Goal: Information Seeking & Learning: Compare options

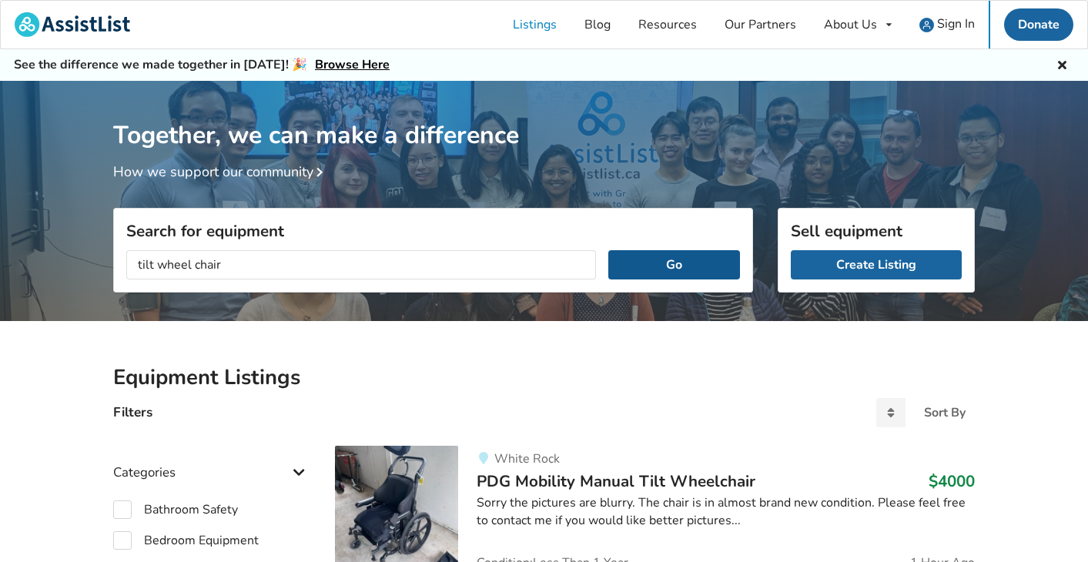
type input "tilt wheel chair"
click at [655, 260] on button "Go" at bounding box center [674, 264] width 132 height 29
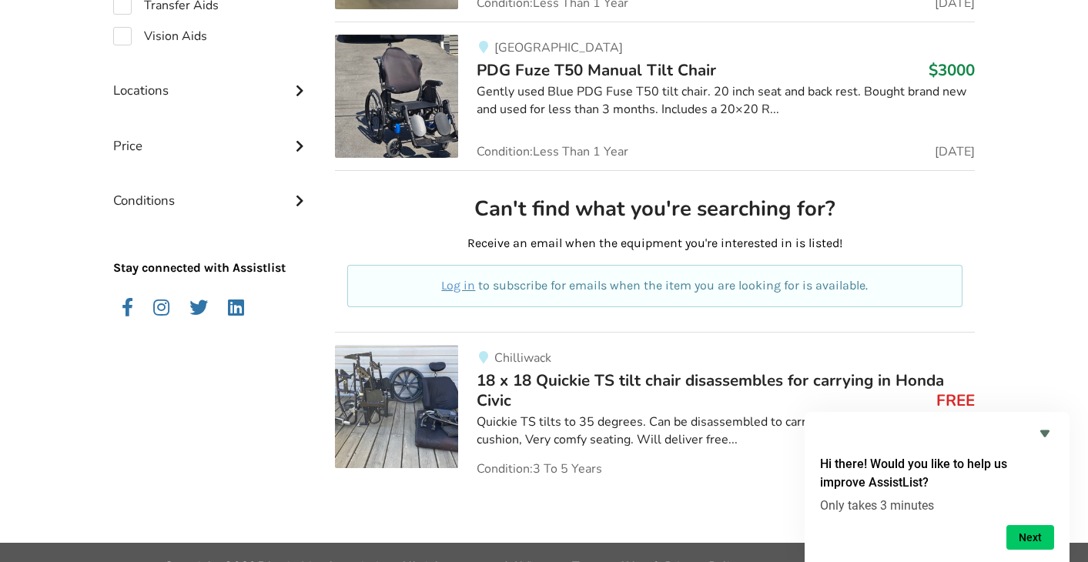
scroll to position [735, 0]
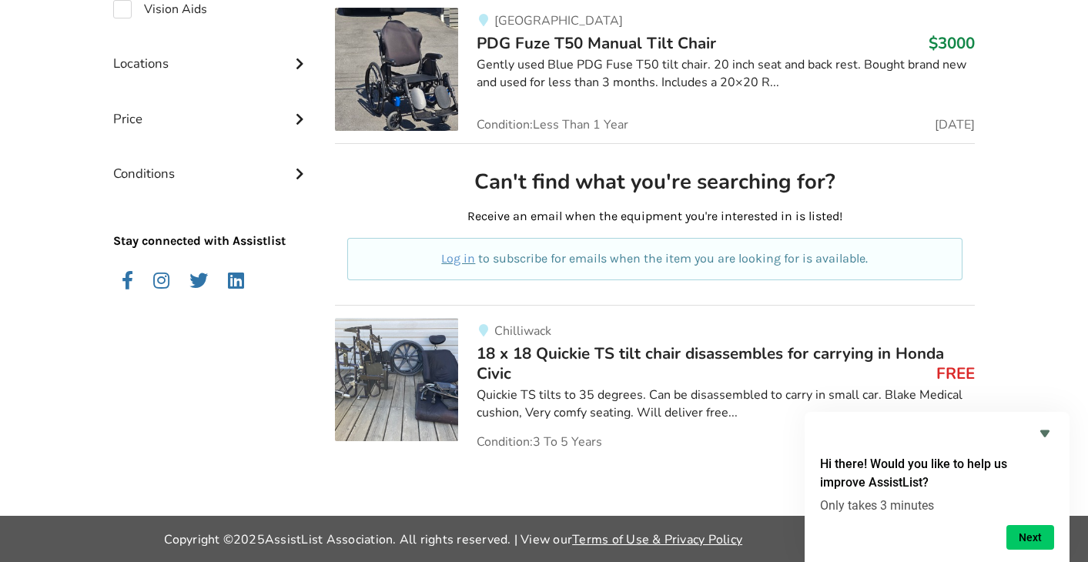
click at [944, 375] on h3 "FREE" at bounding box center [955, 373] width 39 height 20
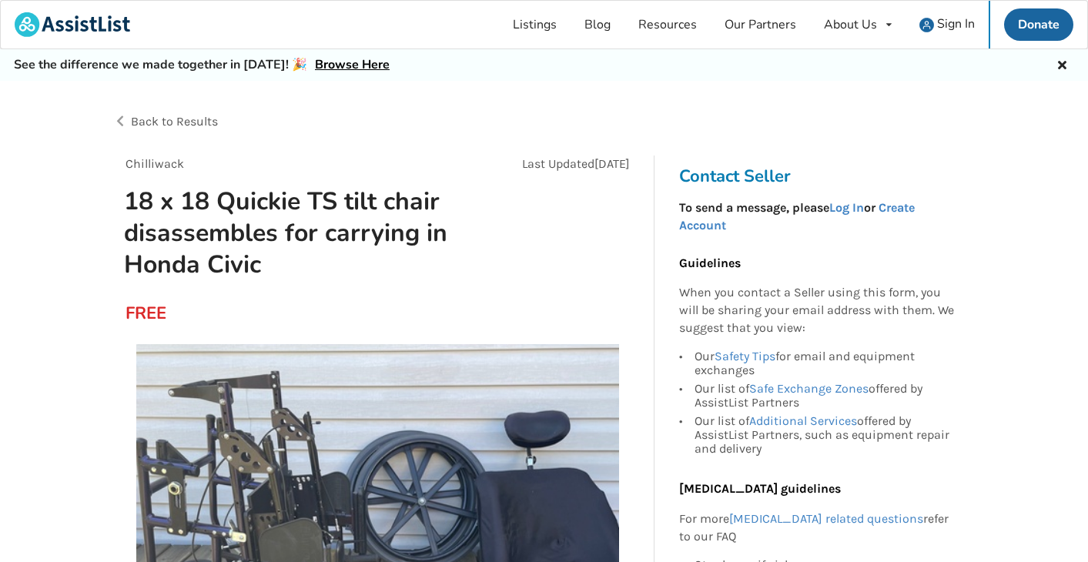
click at [139, 122] on span "Back to Results" at bounding box center [174, 121] width 87 height 15
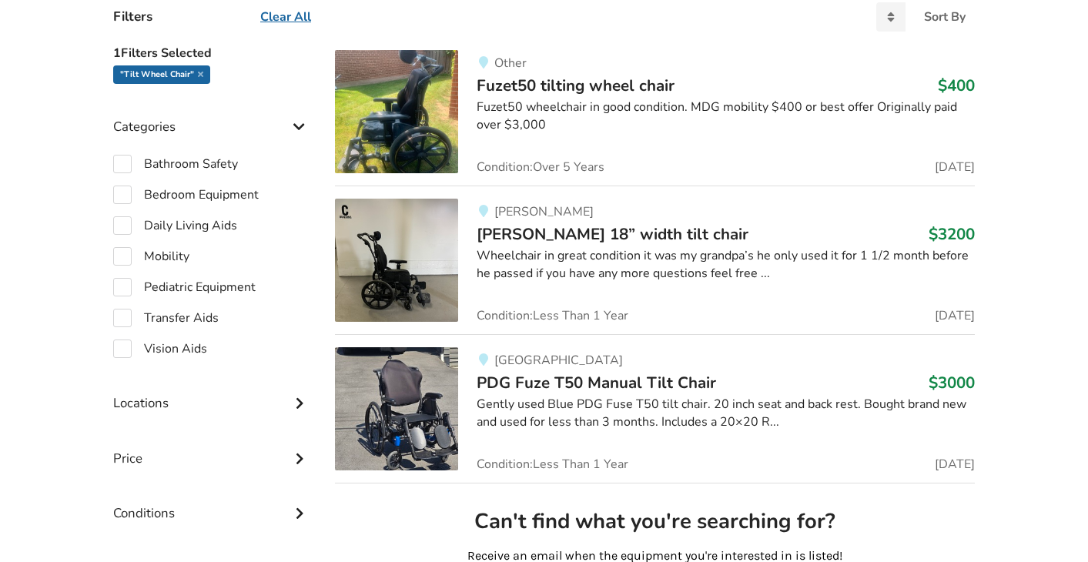
scroll to position [350, 0]
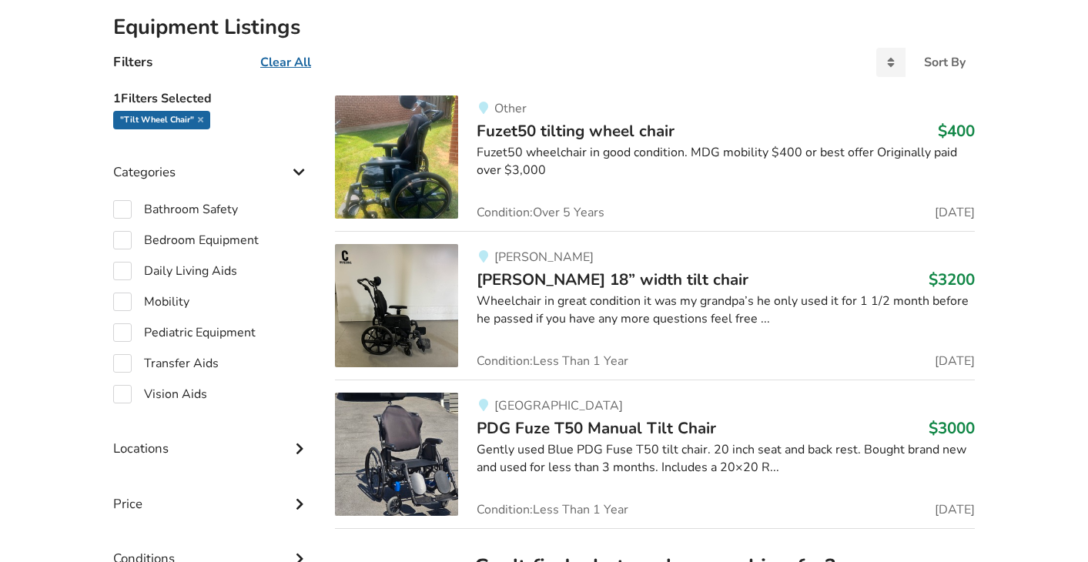
click at [416, 291] on img at bounding box center [396, 305] width 123 height 123
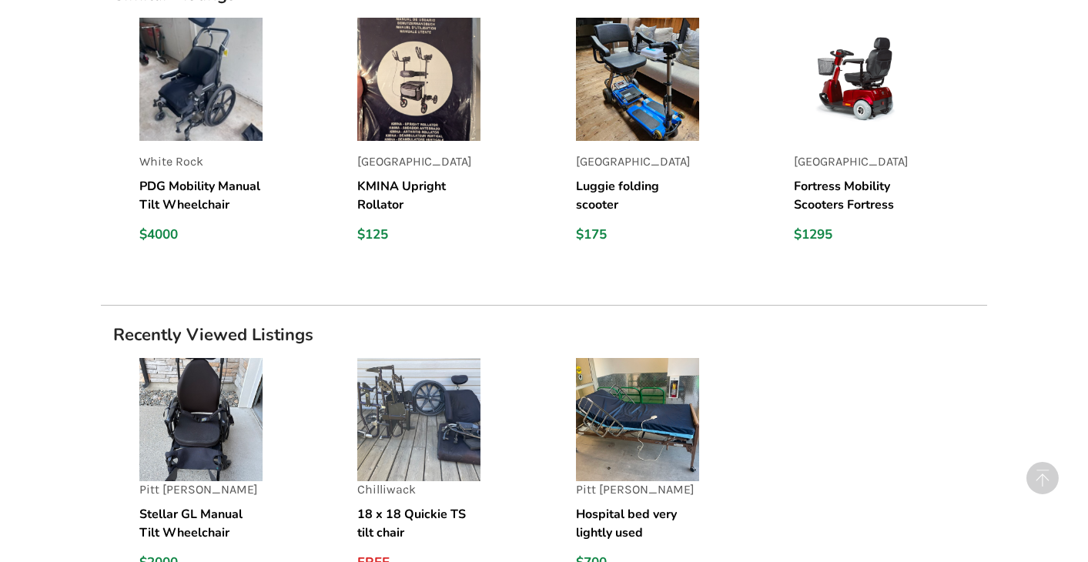
scroll to position [1848, 0]
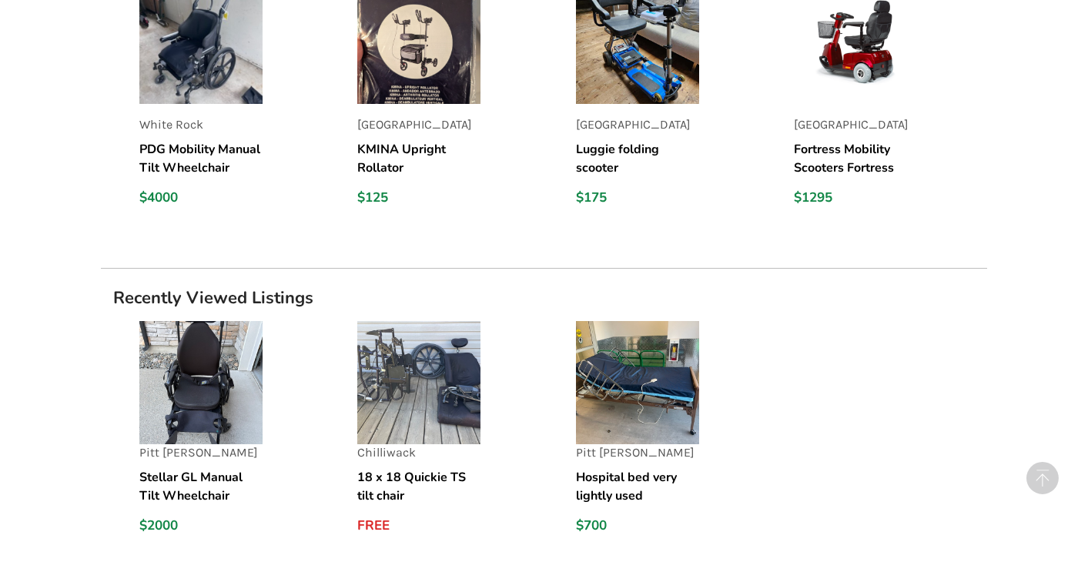
click at [204, 342] on img at bounding box center [200, 382] width 123 height 123
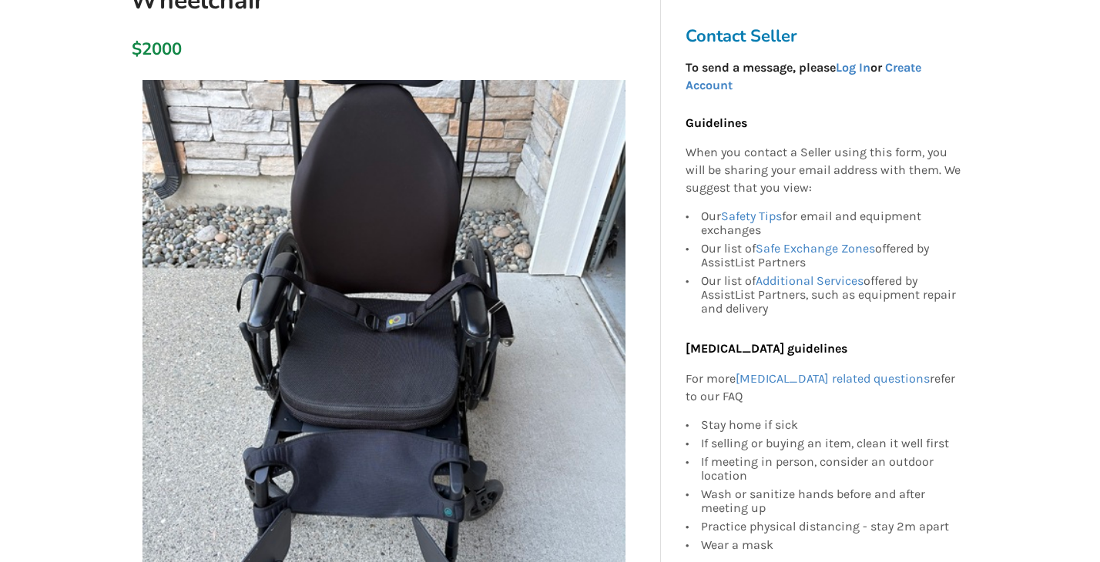
scroll to position [231, 0]
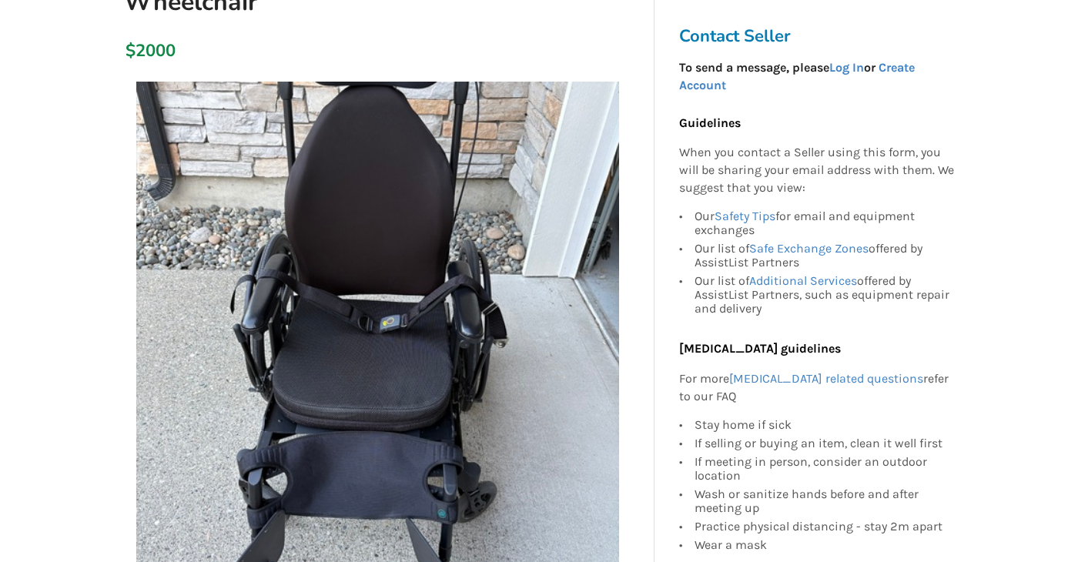
click at [377, 358] on img at bounding box center [377, 323] width 483 height 483
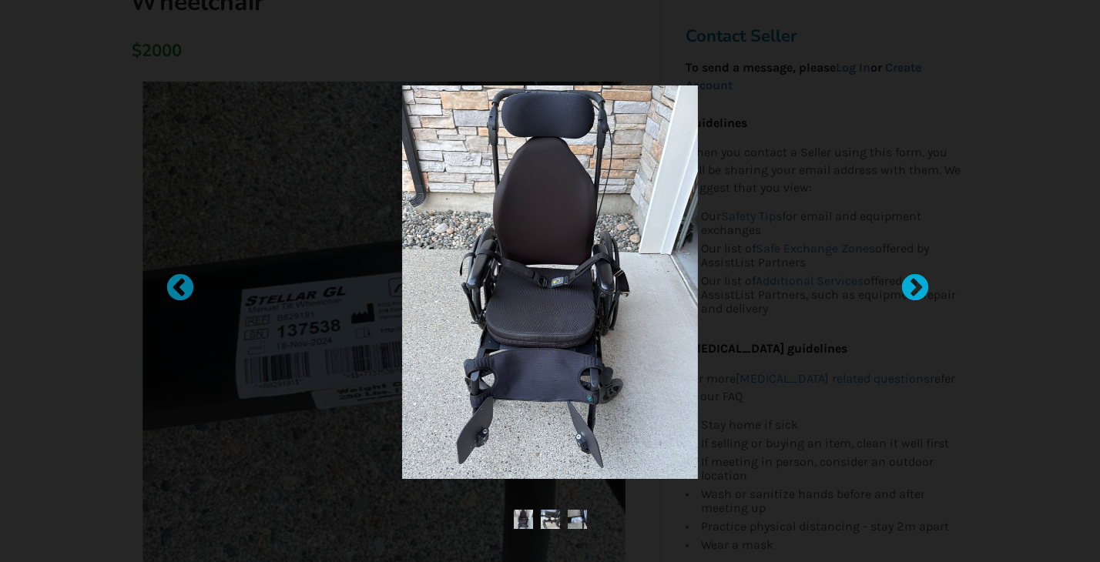
click at [915, 289] on div at bounding box center [906, 280] width 15 height 15
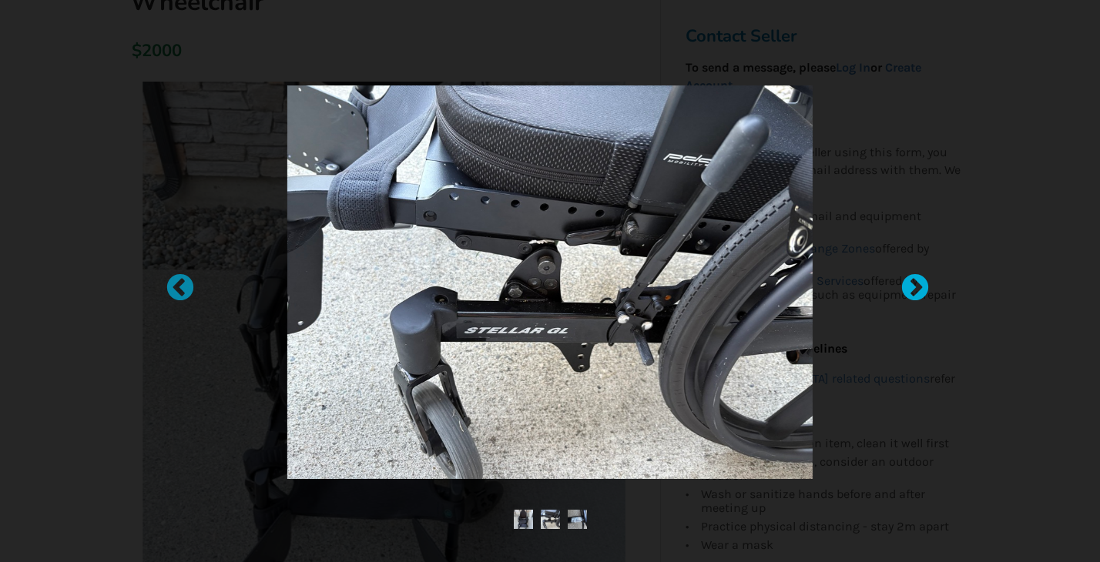
click at [915, 289] on div at bounding box center [906, 280] width 15 height 15
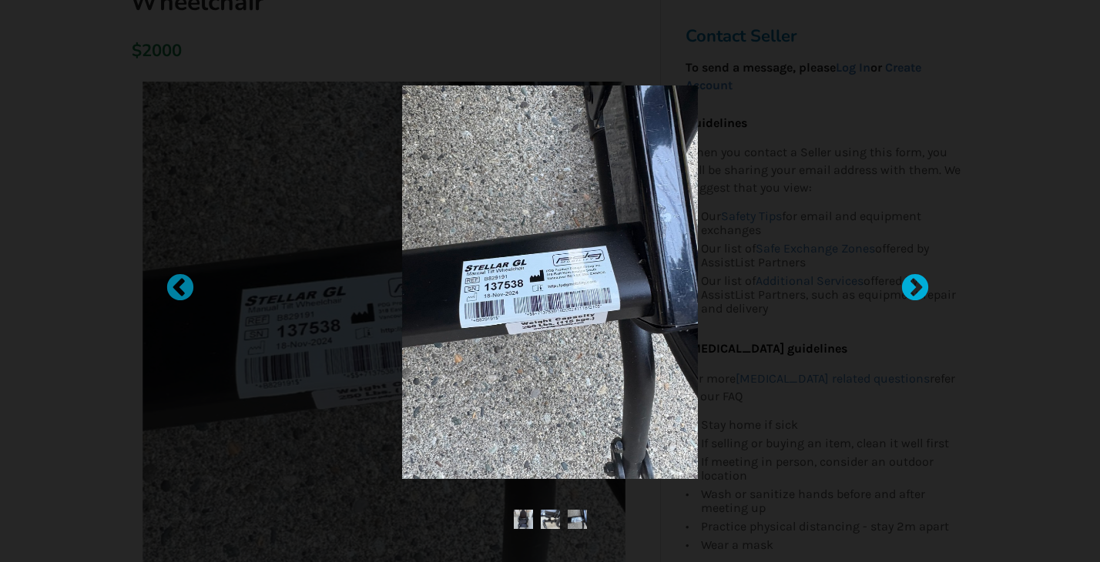
click at [913, 280] on div at bounding box center [906, 280] width 15 height 15
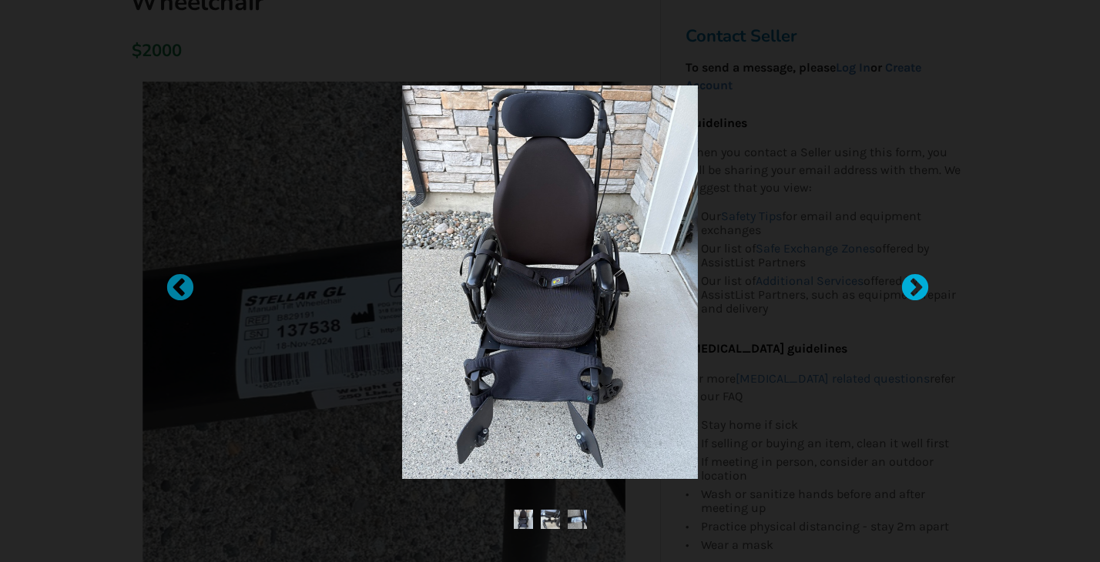
click at [913, 280] on div at bounding box center [906, 280] width 15 height 15
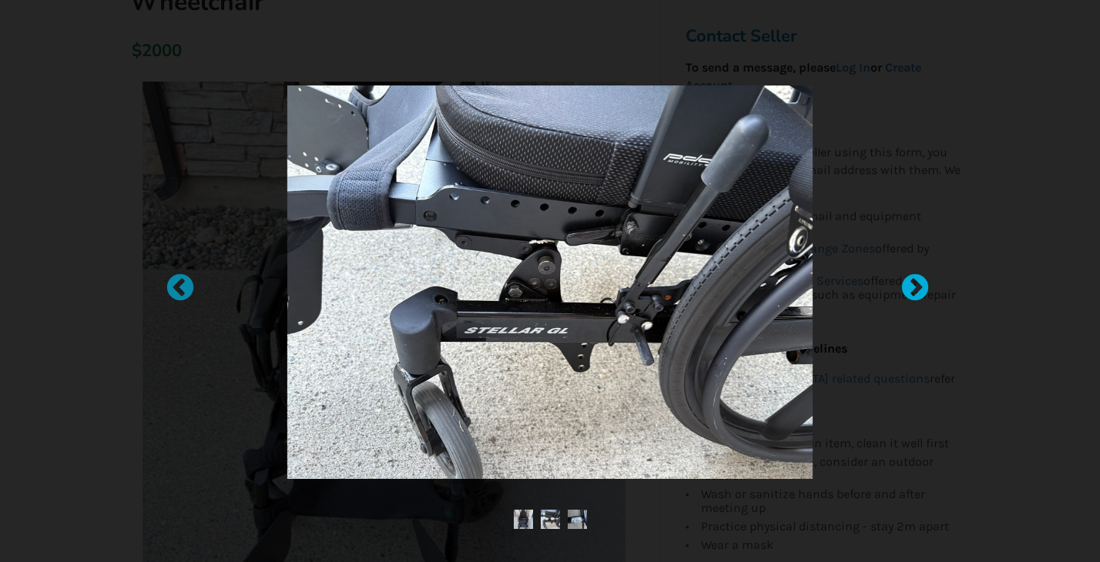
click at [913, 280] on div at bounding box center [906, 280] width 15 height 15
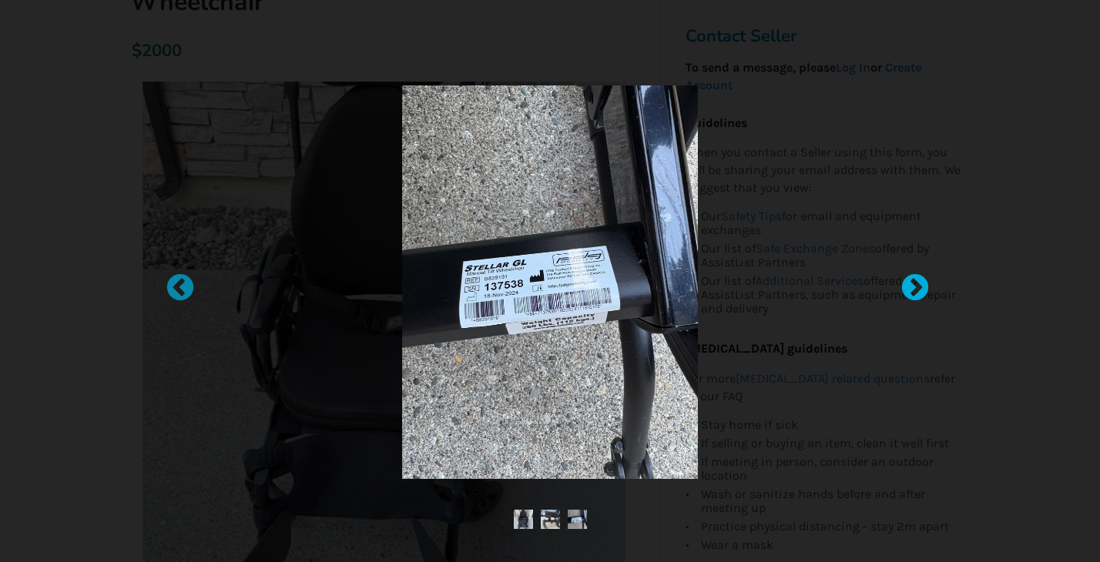
click at [913, 280] on div at bounding box center [906, 280] width 15 height 15
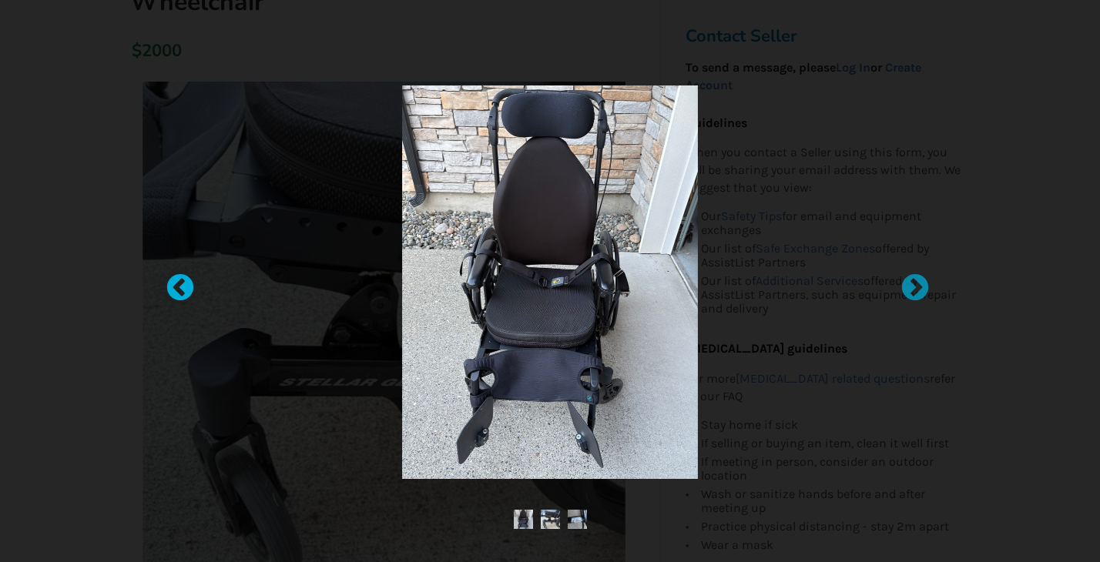
click at [180, 289] on div at bounding box center [172, 280] width 15 height 15
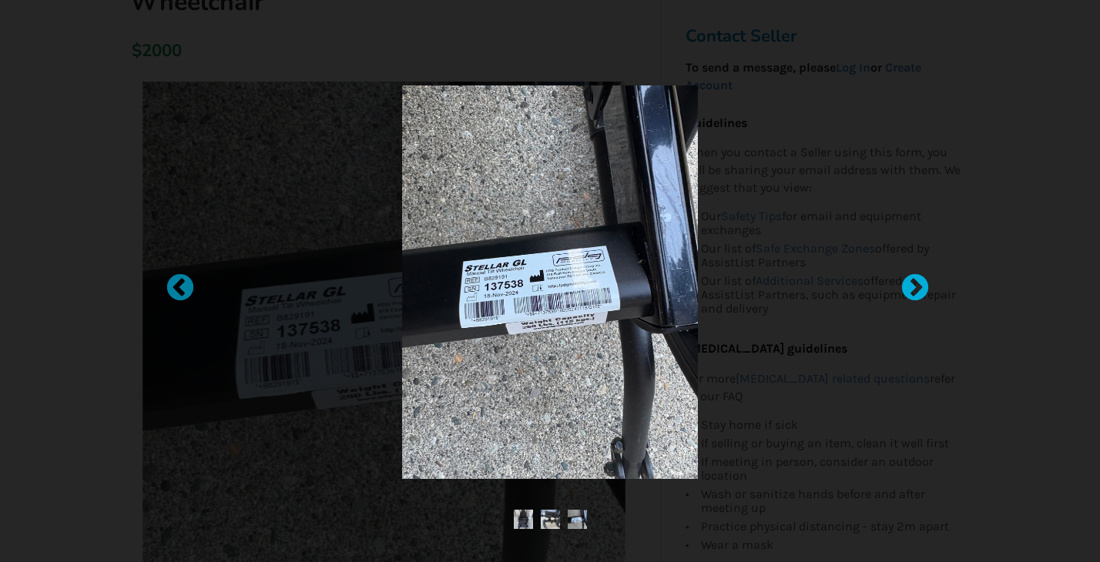
click at [915, 289] on div at bounding box center [906, 280] width 15 height 15
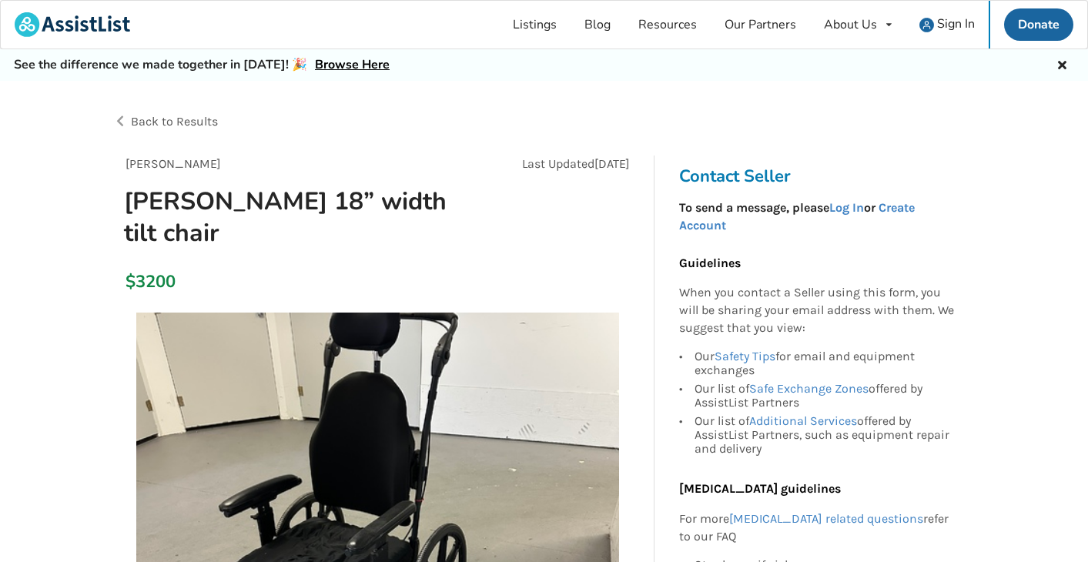
click at [117, 123] on div "Back to Results" at bounding box center [328, 121] width 431 height 43
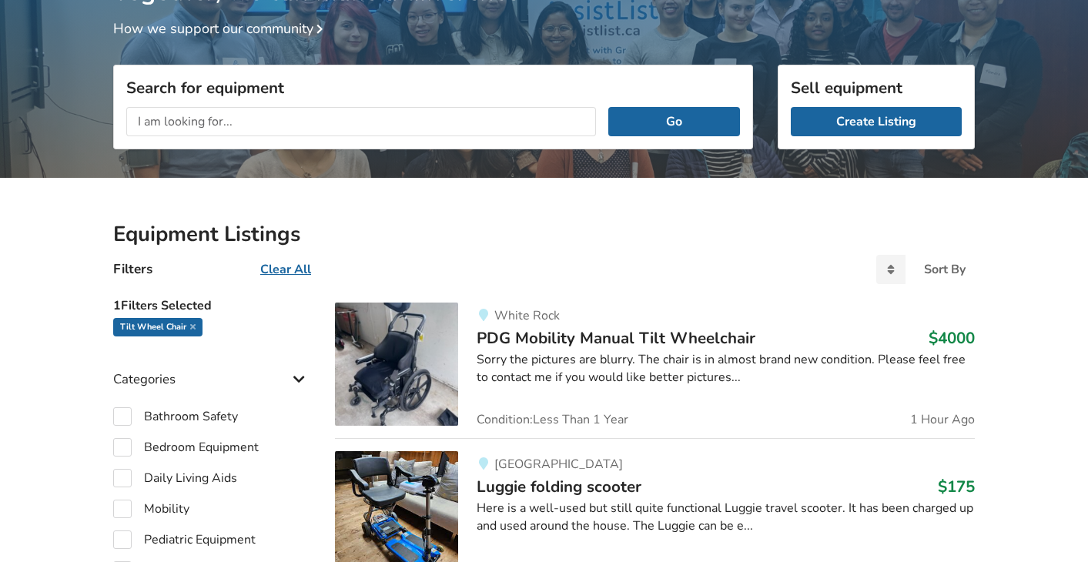
scroll to position [158, 0]
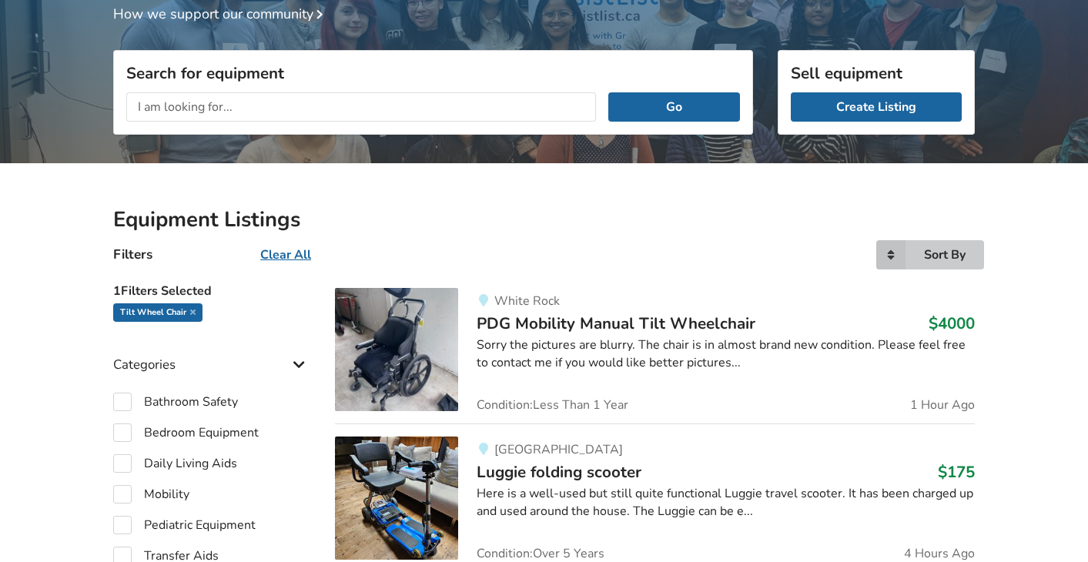
click at [887, 249] on icon at bounding box center [890, 254] width 29 height 29
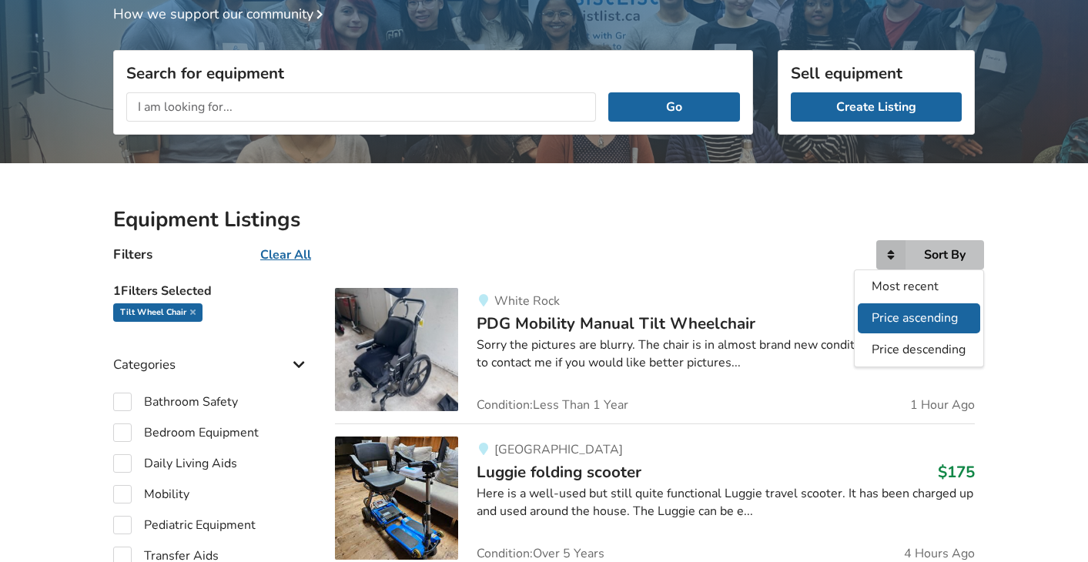
click at [888, 323] on span "Price ascending" at bounding box center [915, 318] width 86 height 17
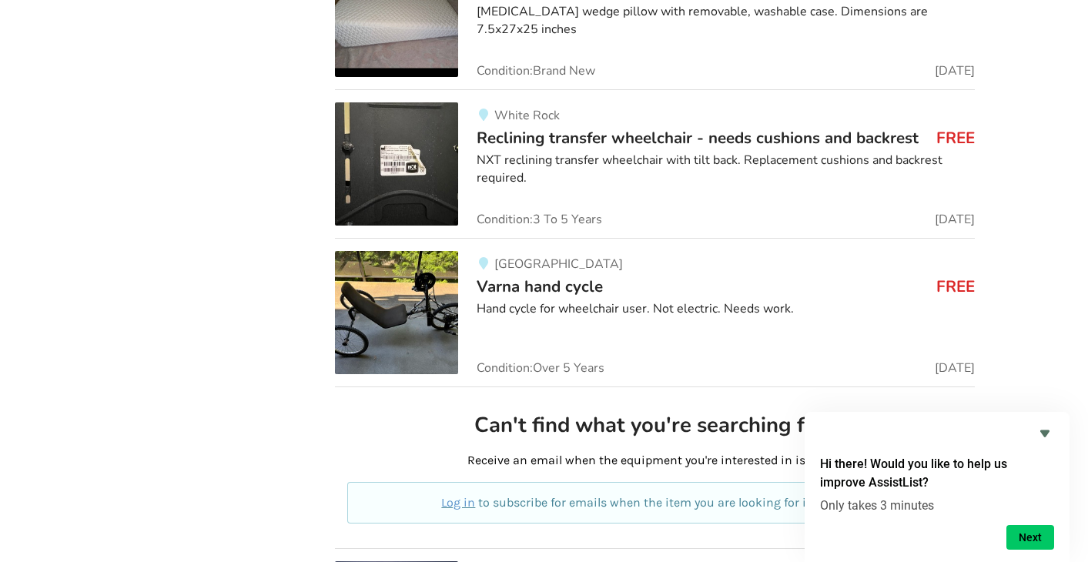
scroll to position [3814, 0]
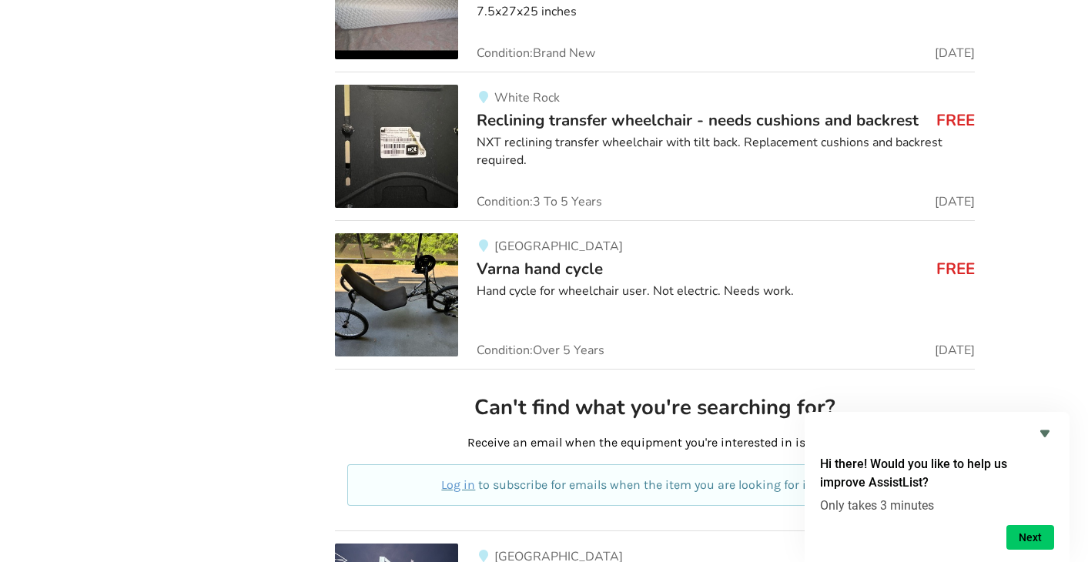
click at [400, 288] on img at bounding box center [396, 294] width 123 height 123
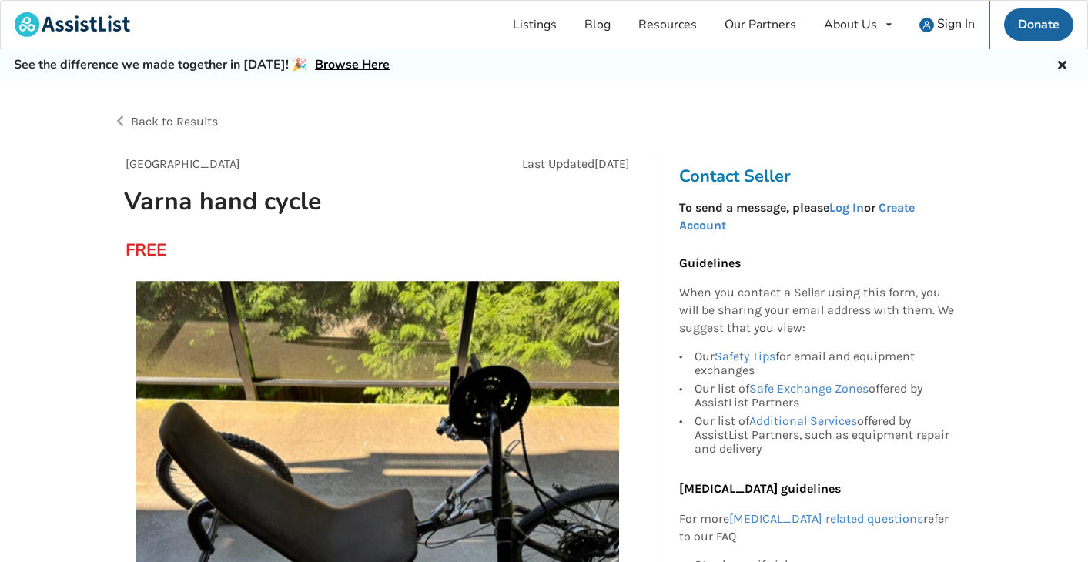
click at [144, 125] on span "Back to Results" at bounding box center [174, 121] width 87 height 15
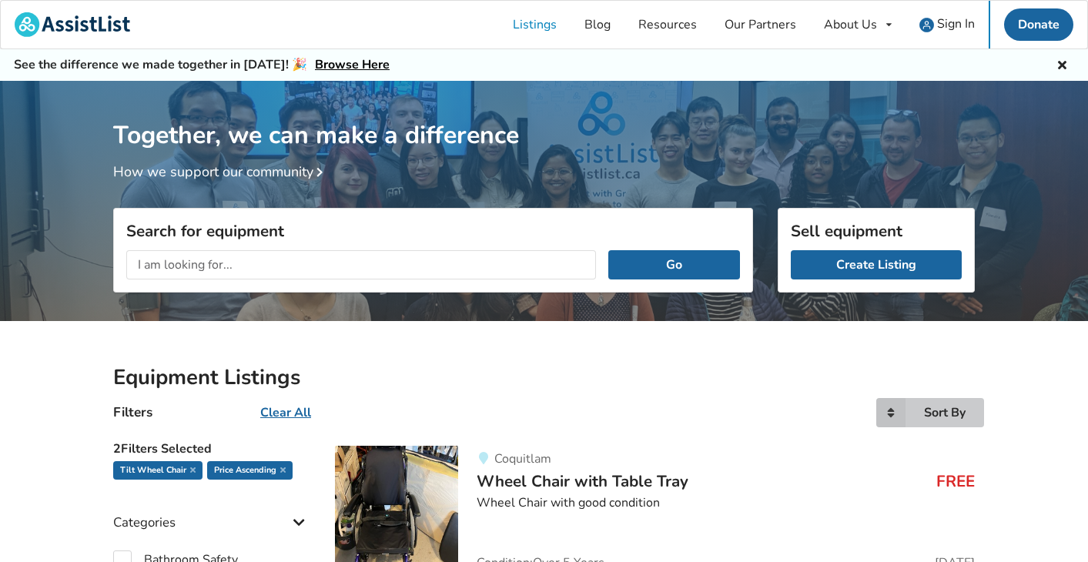
click at [951, 414] on div "Sort By" at bounding box center [945, 413] width 42 height 12
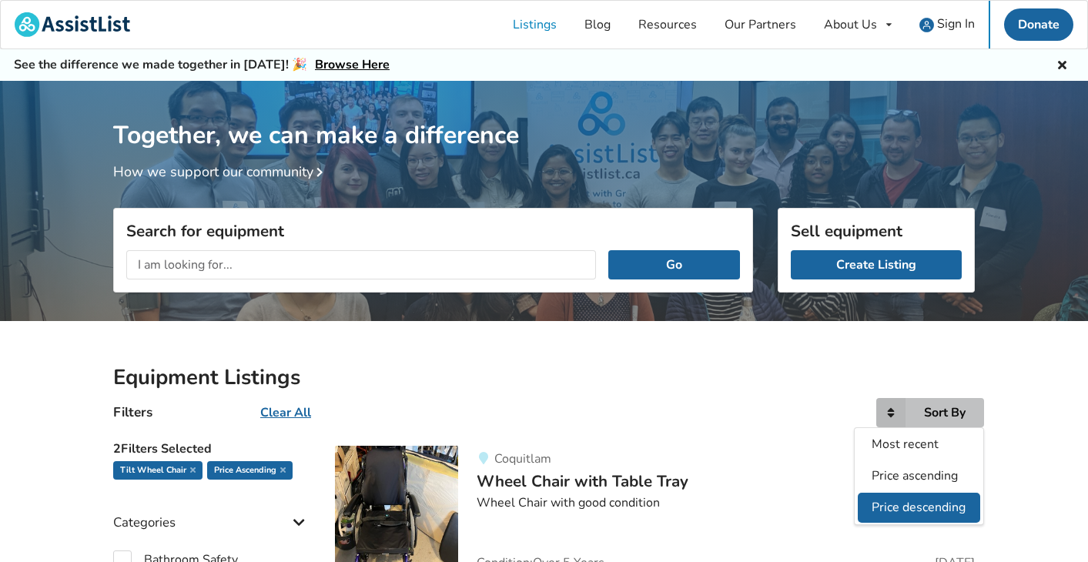
click at [939, 507] on span "Price descending" at bounding box center [919, 507] width 94 height 17
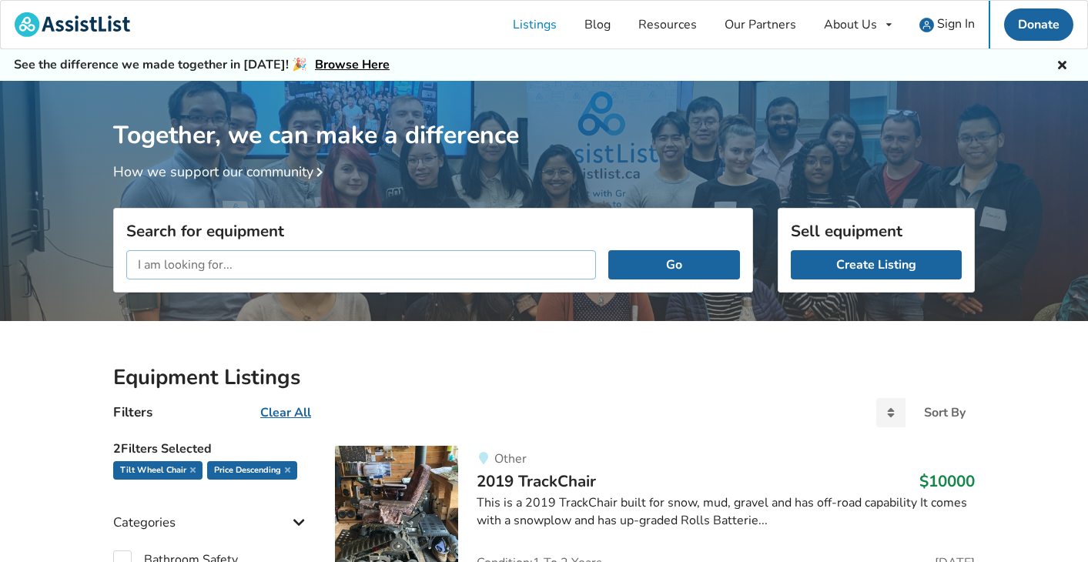
click at [234, 261] on input "text" at bounding box center [361, 264] width 470 height 29
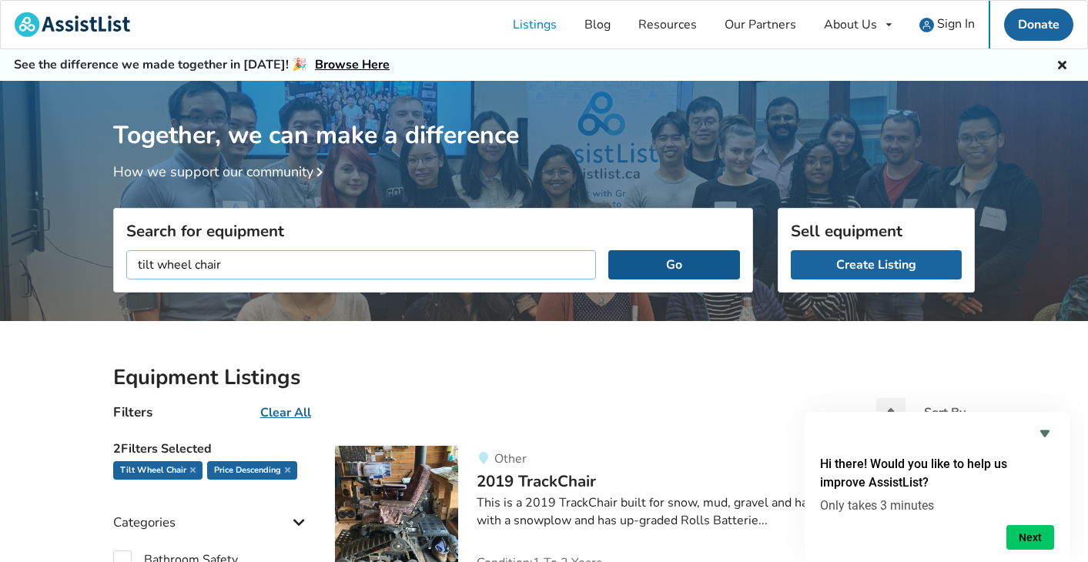
type input "tilt wheel chair"
click at [672, 265] on button "Go" at bounding box center [674, 264] width 132 height 29
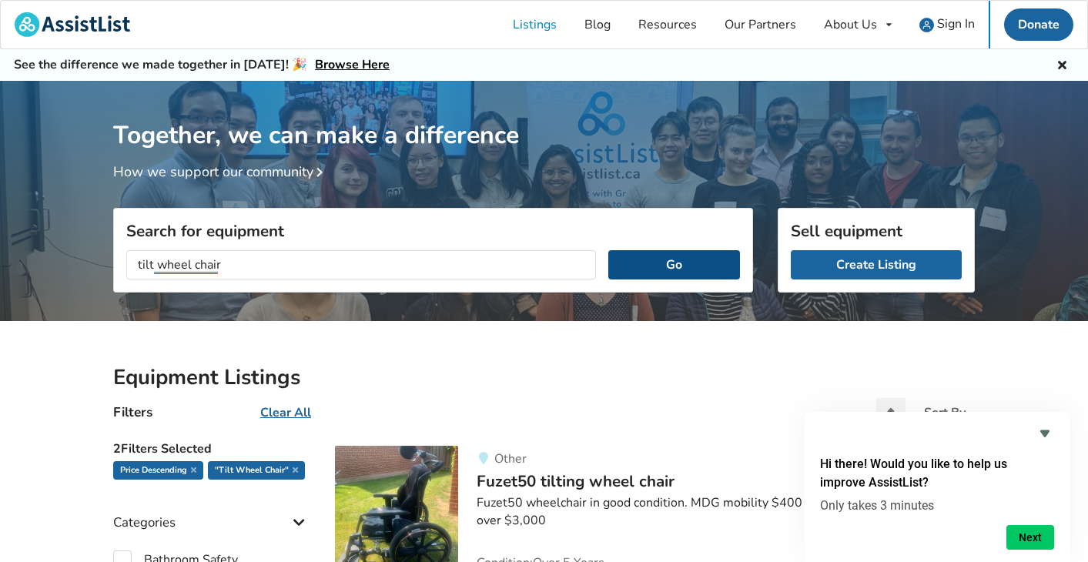
click at [641, 263] on button "Go" at bounding box center [674, 264] width 132 height 29
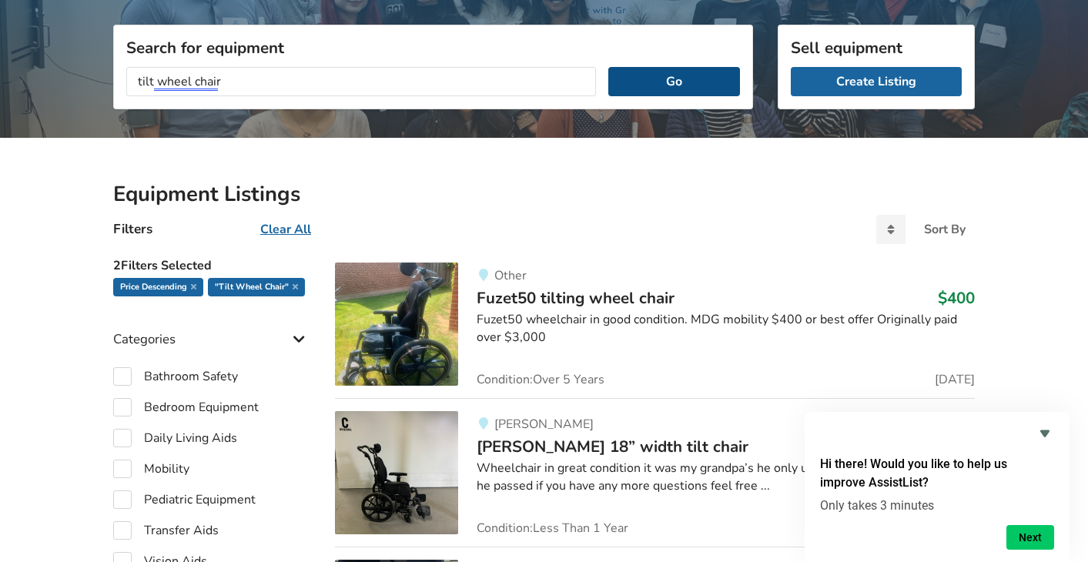
scroll to position [231, 0]
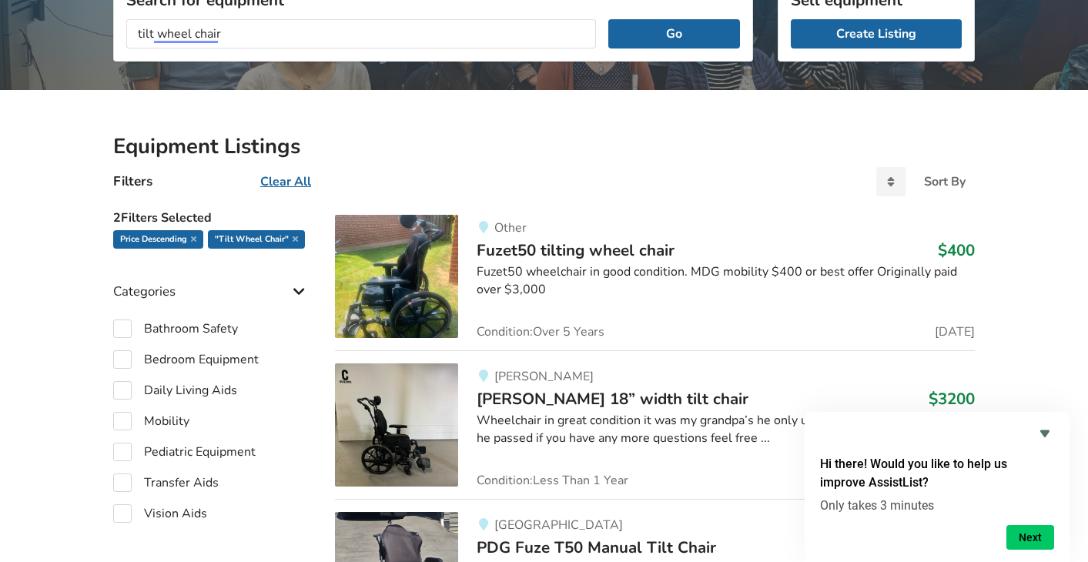
click at [423, 265] on img at bounding box center [396, 276] width 123 height 123
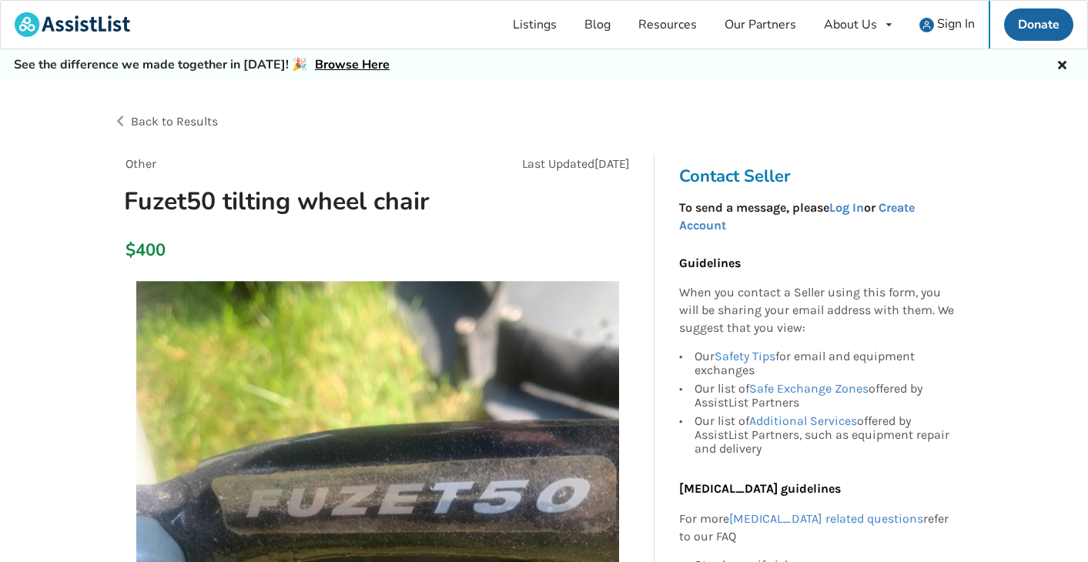
click at [124, 116] on div "Back to Results" at bounding box center [328, 121] width 431 height 43
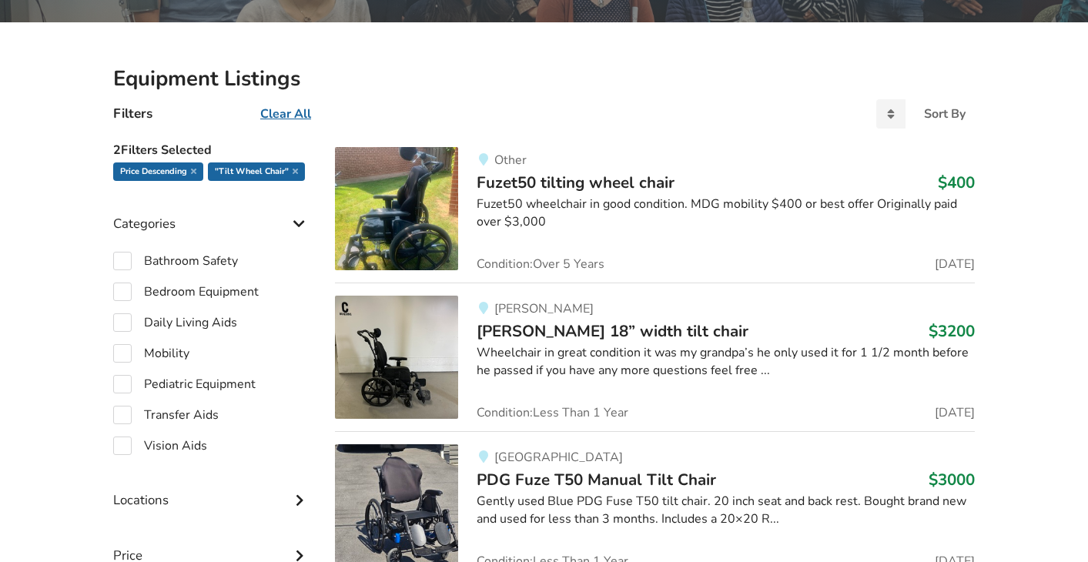
scroll to position [231, 0]
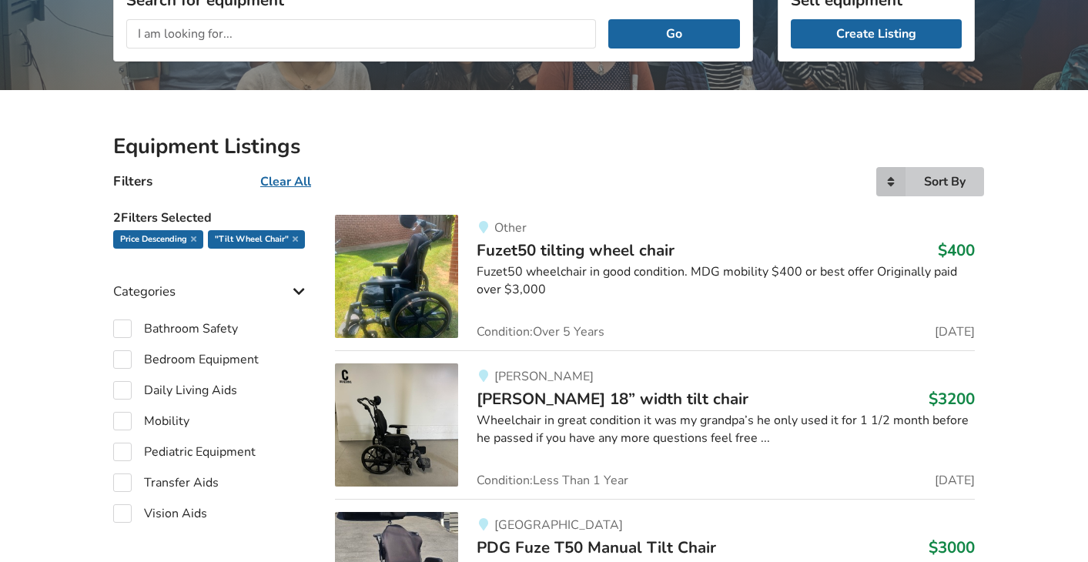
click at [887, 184] on icon at bounding box center [890, 181] width 29 height 29
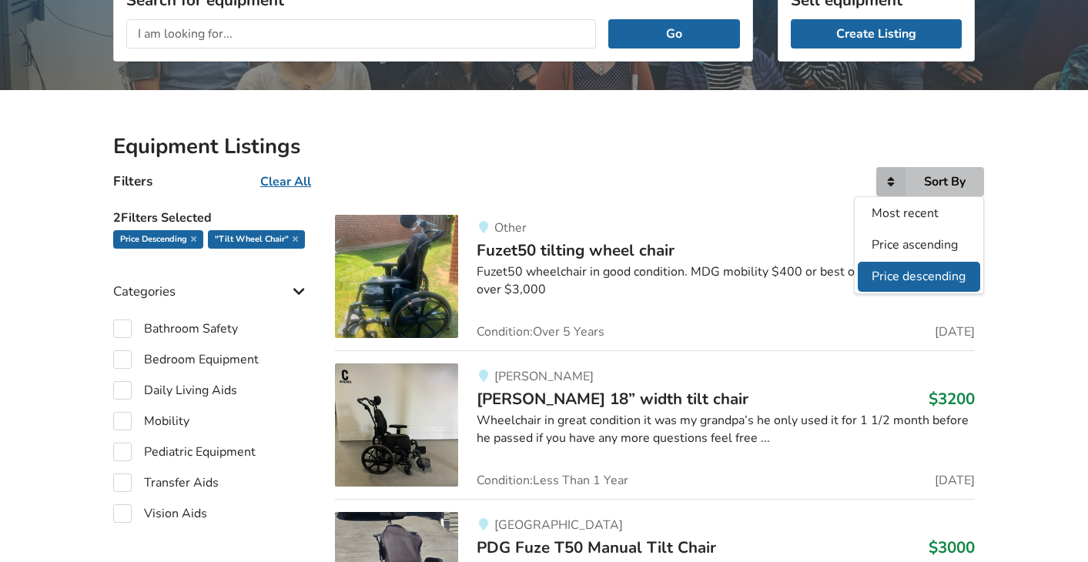
click at [903, 273] on span "Price descending" at bounding box center [919, 276] width 94 height 17
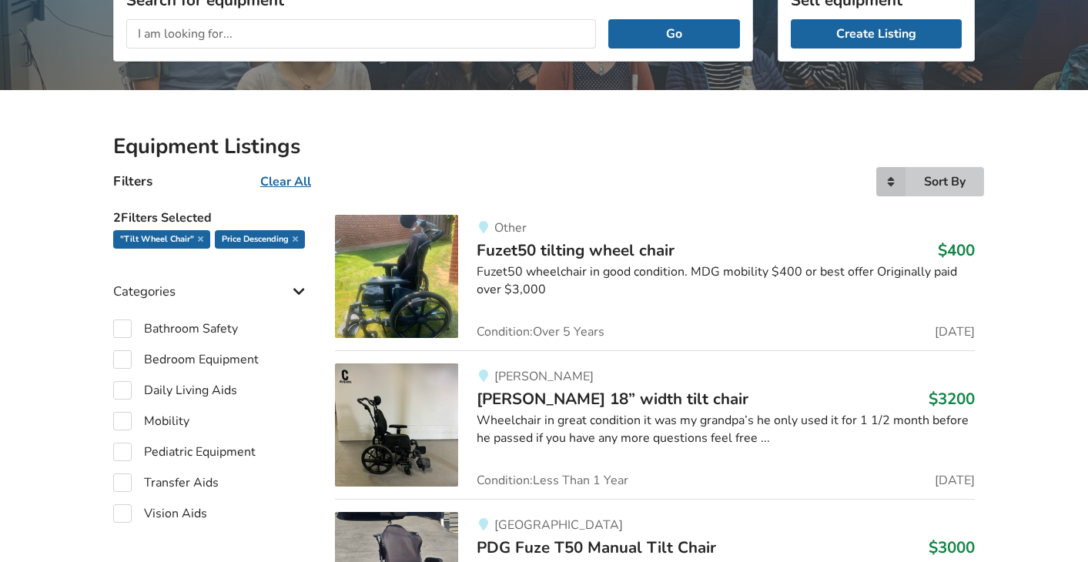
click at [891, 189] on icon at bounding box center [890, 181] width 29 height 29
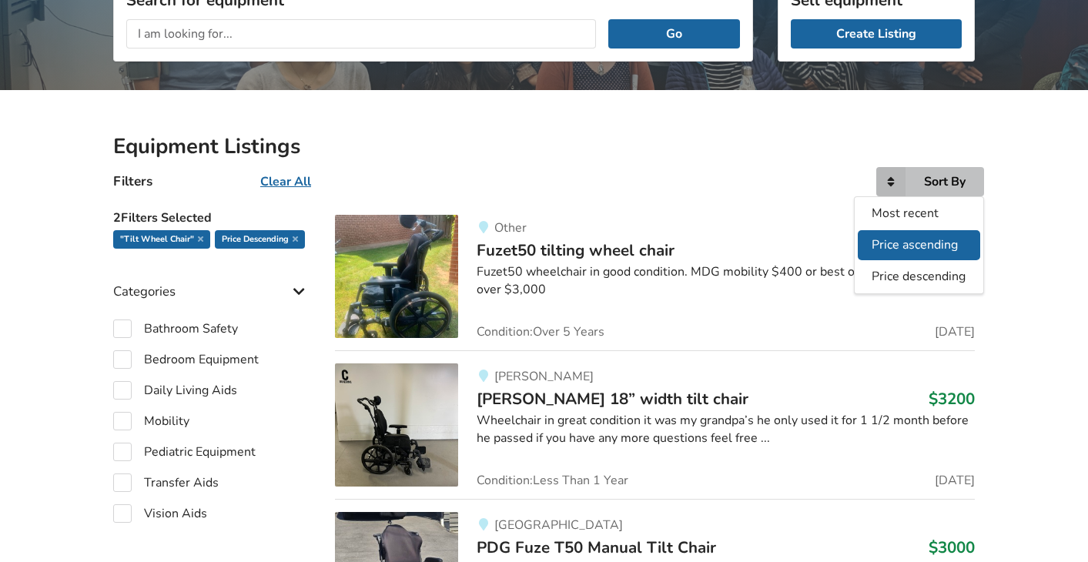
click at [899, 250] on span "Price ascending" at bounding box center [915, 244] width 86 height 17
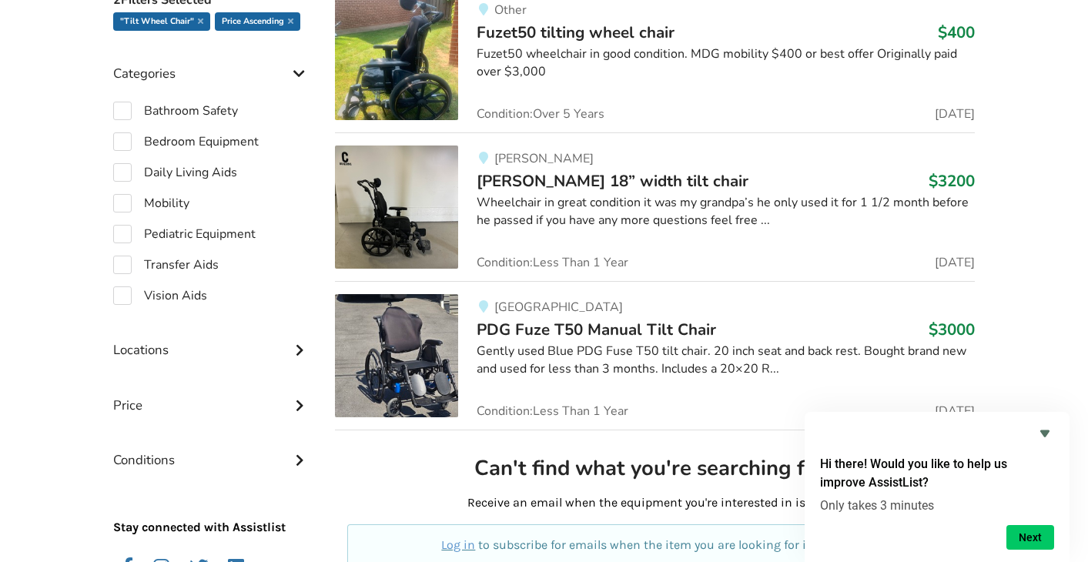
scroll to position [462, 0]
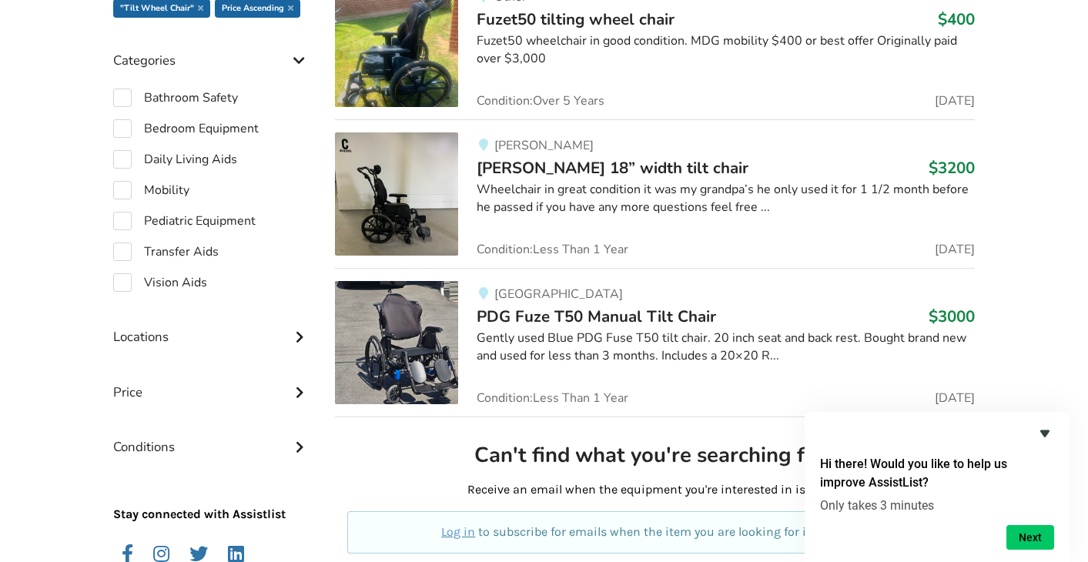
click at [1046, 431] on icon "Hide survey" at bounding box center [1044, 433] width 9 height 7
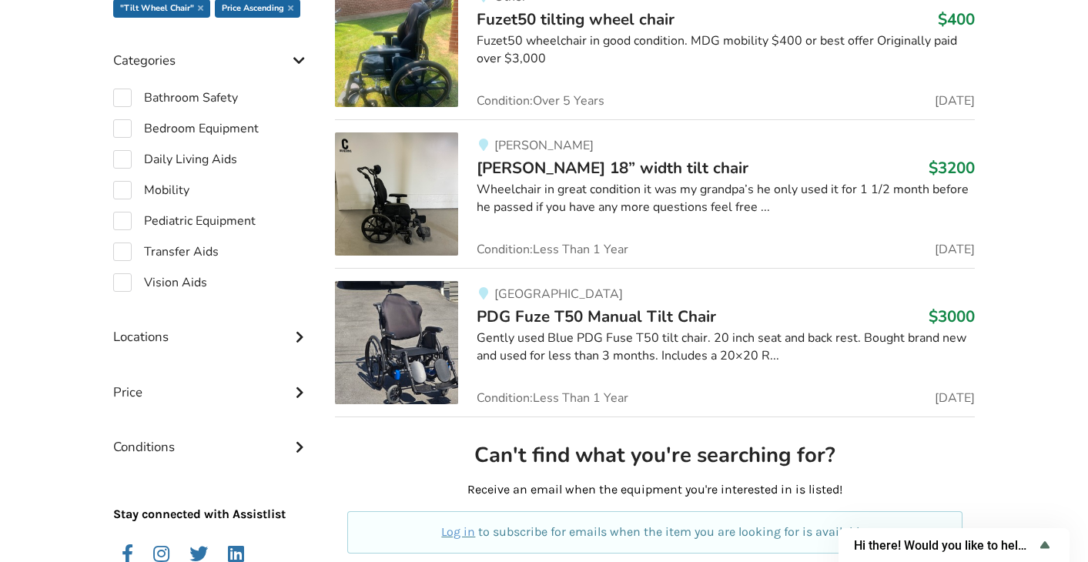
click at [1043, 431] on div "Equipment Listings Filters Clear All Sort By Most recent Price ascending Price …" at bounding box center [544, 312] width 1088 height 906
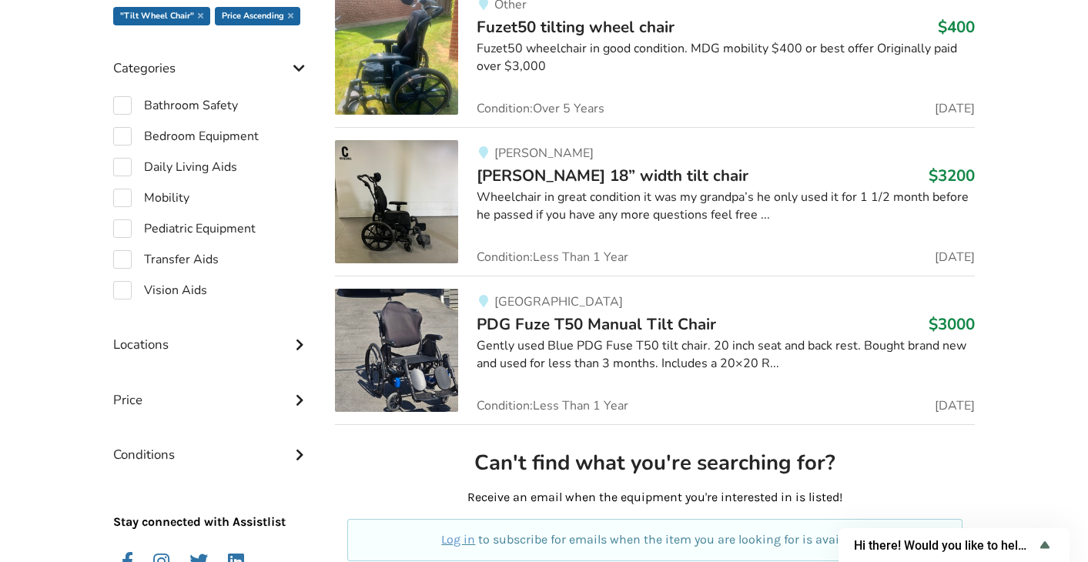
scroll to position [427, 0]
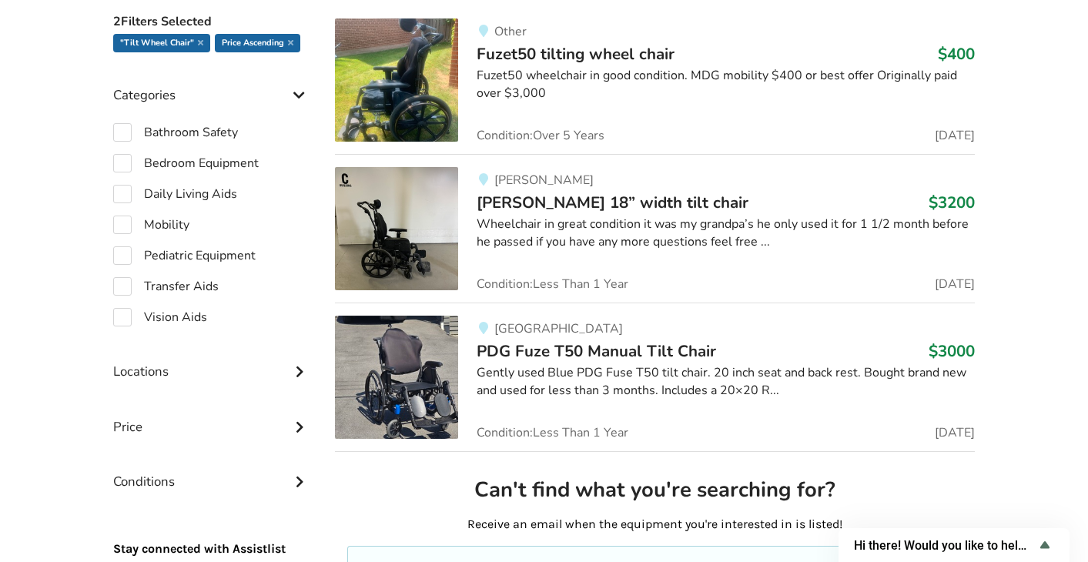
click at [300, 426] on icon at bounding box center [299, 425] width 15 height 13
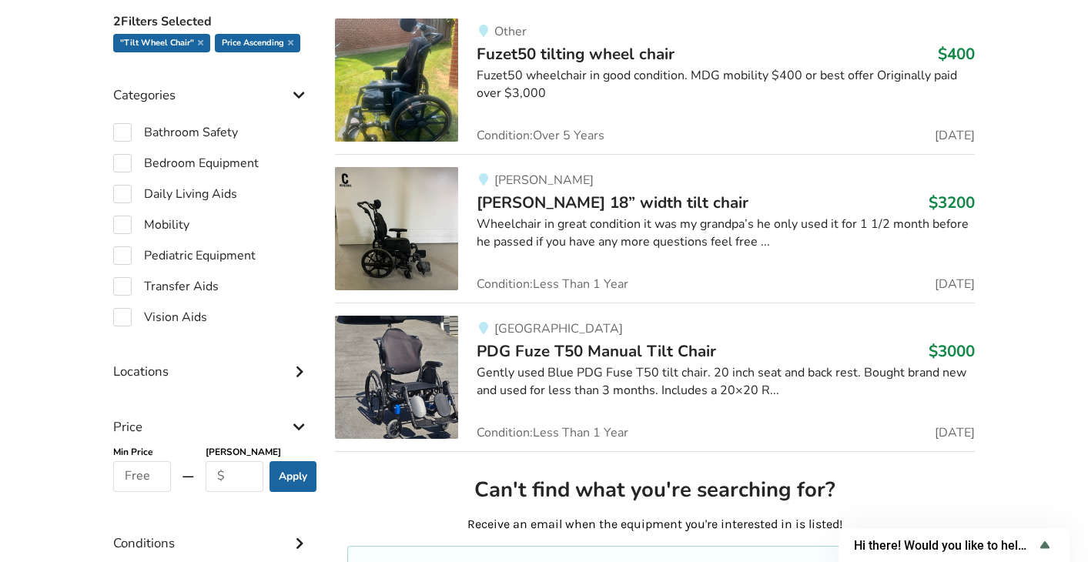
click at [298, 373] on icon at bounding box center [299, 369] width 15 height 13
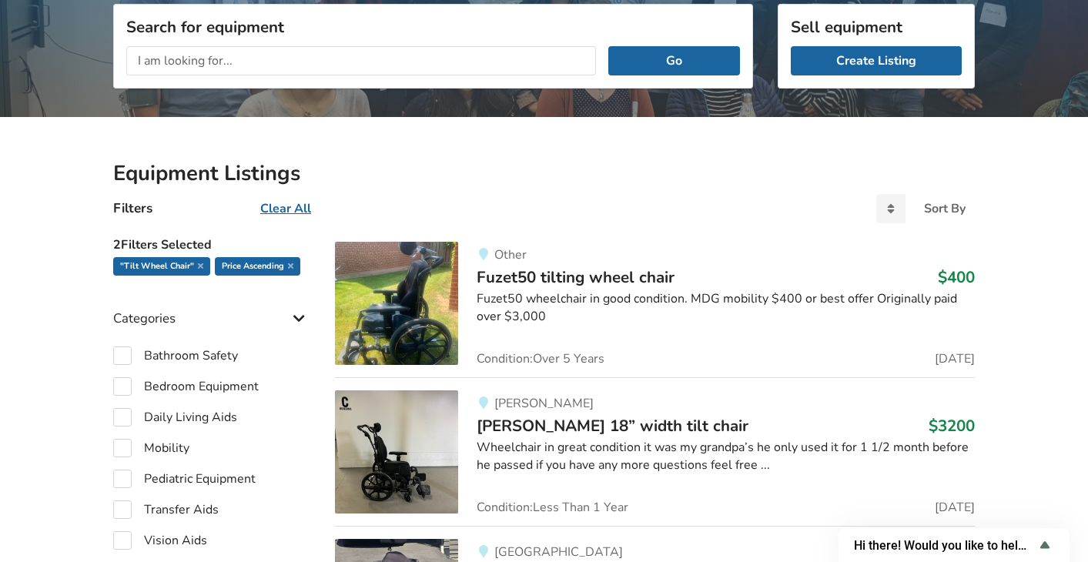
scroll to position [231, 0]
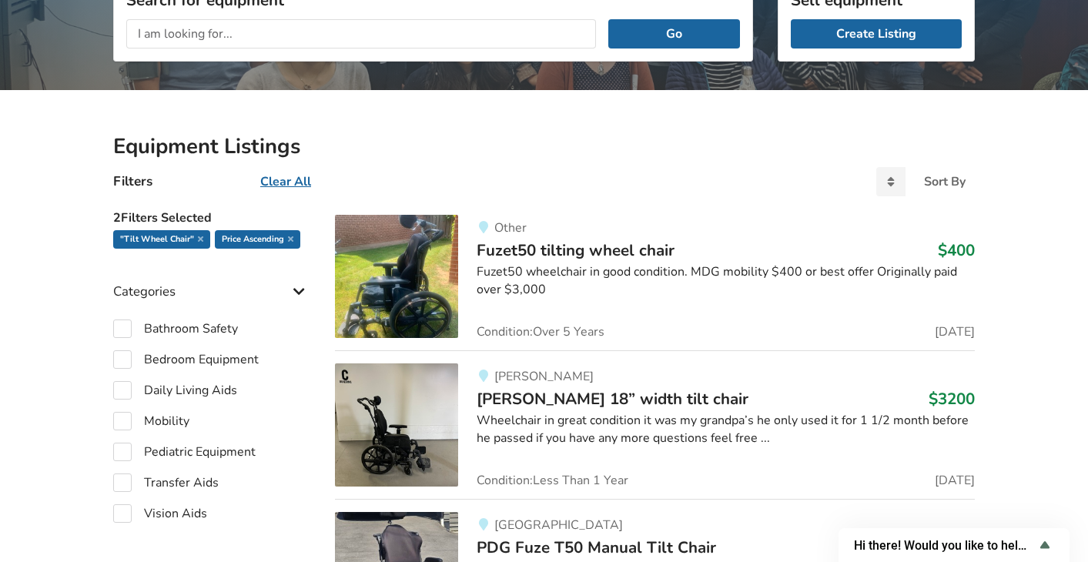
click at [507, 229] on span "Other" at bounding box center [510, 227] width 32 height 17
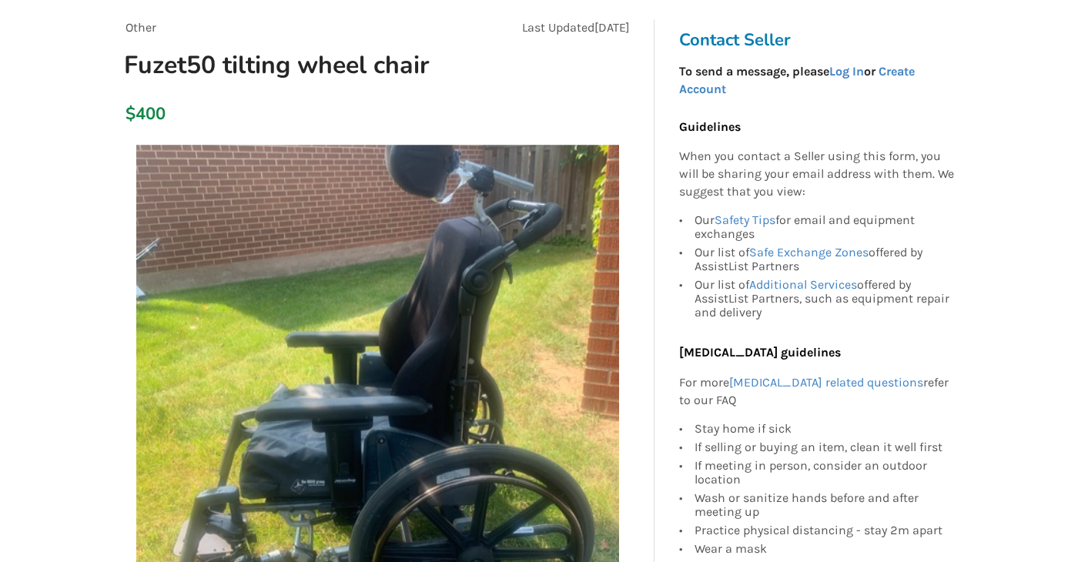
scroll to position [231, 0]
